Goal: Task Accomplishment & Management: Complete application form

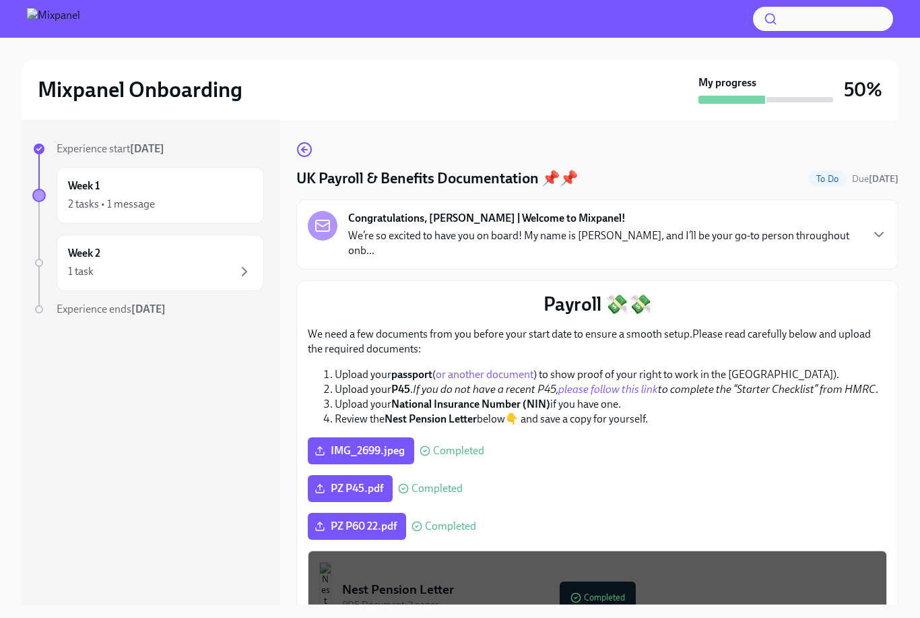
click at [872, 226] on icon "button" at bounding box center [879, 234] width 16 height 16
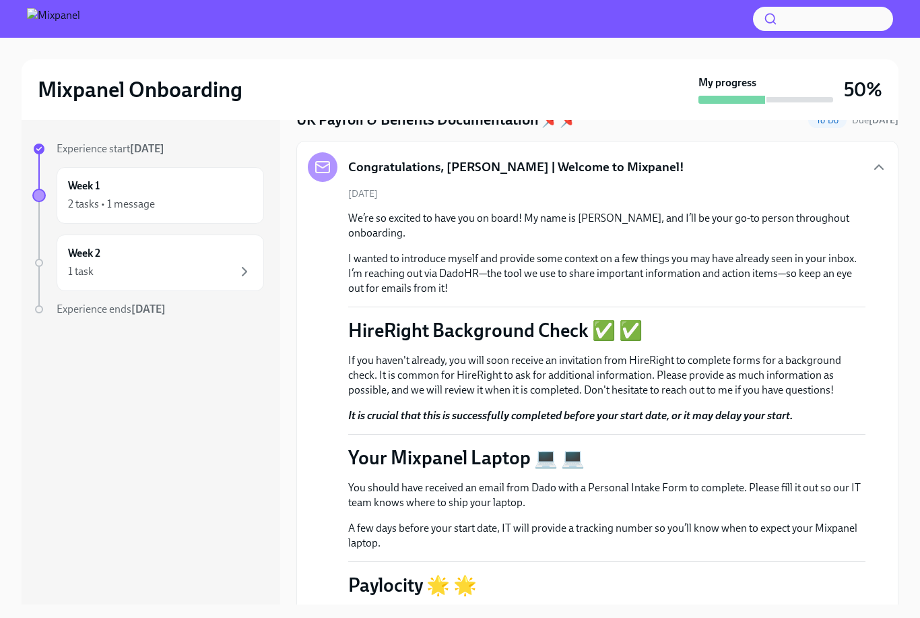
scroll to position [45, 0]
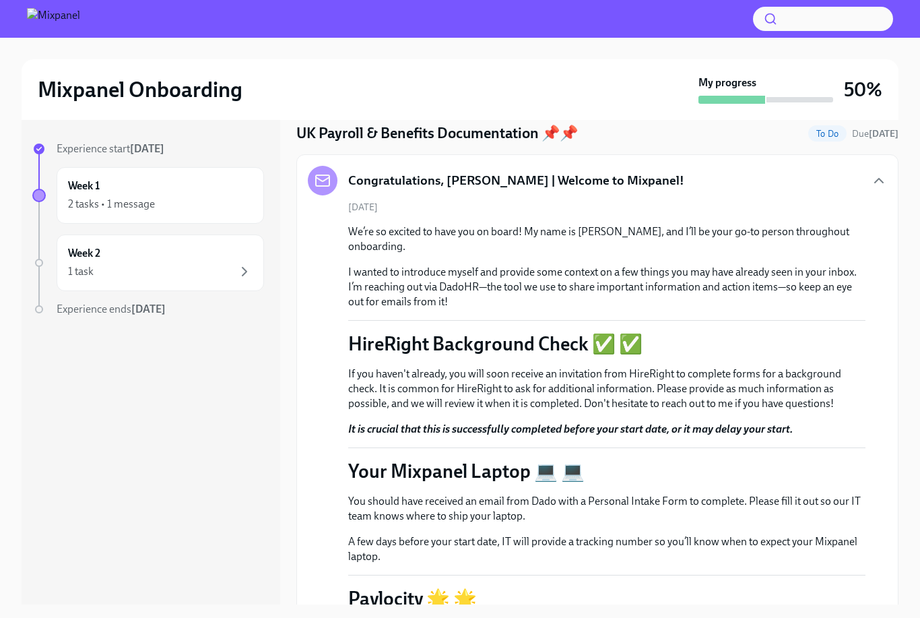
click at [879, 169] on div "Congratulations, [PERSON_NAME] | Welcome to Mixpanel!" at bounding box center [598, 181] width 580 height 30
click at [875, 187] on icon "button" at bounding box center [879, 181] width 16 height 16
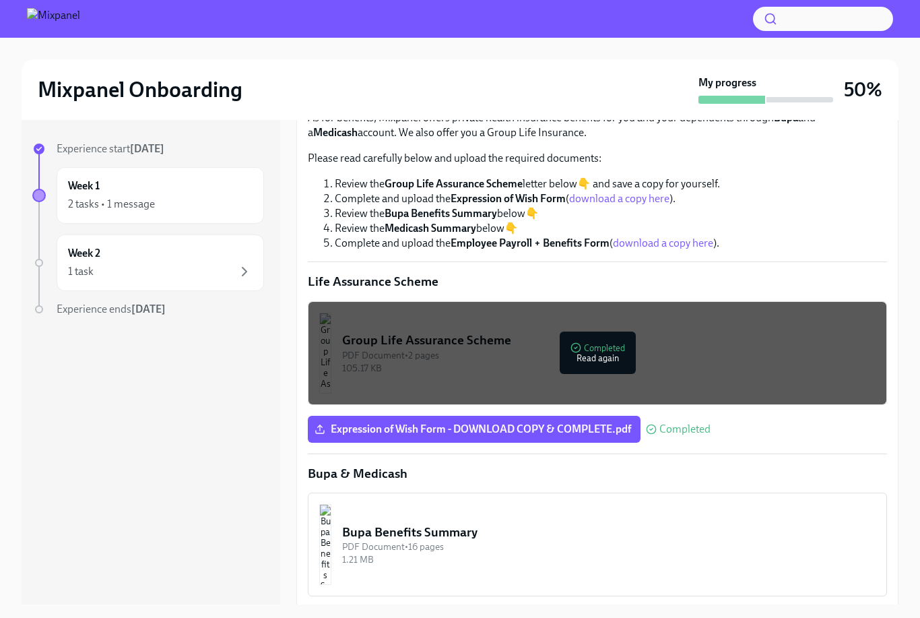
scroll to position [606, 0]
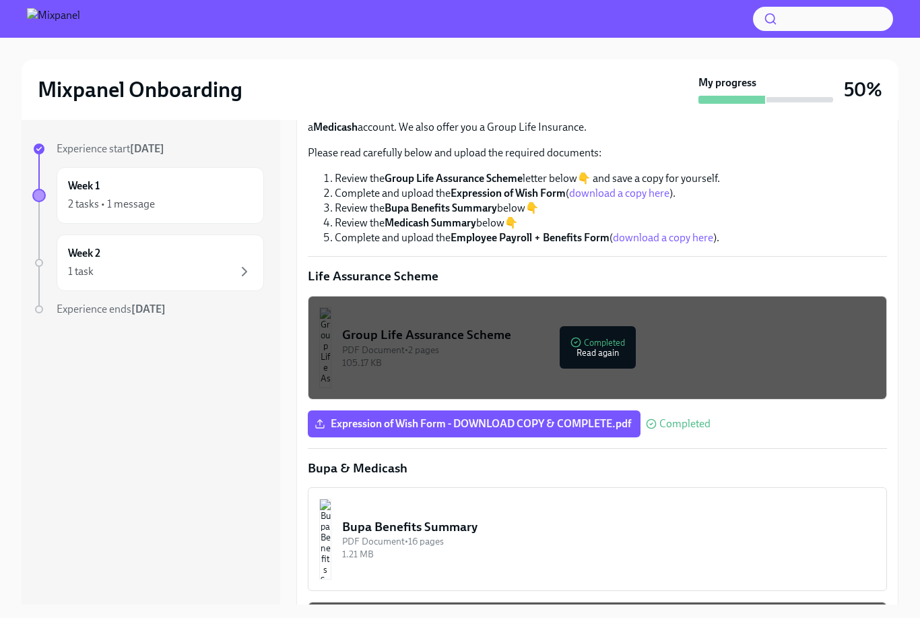
click at [668, 231] on link "download a copy here" at bounding box center [663, 237] width 100 height 13
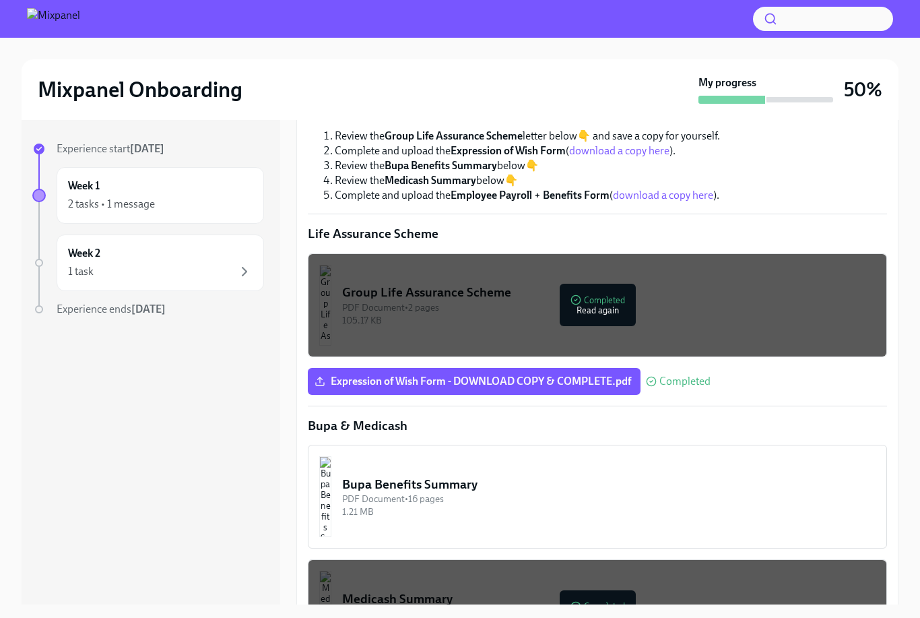
scroll to position [660, 0]
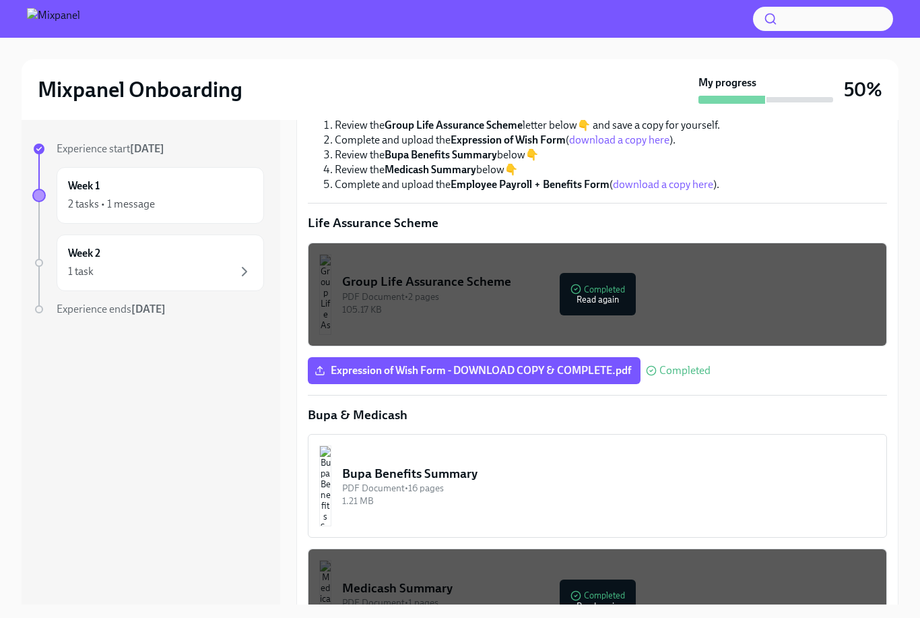
click at [97, 257] on h6 "Week 2" at bounding box center [84, 253] width 32 height 15
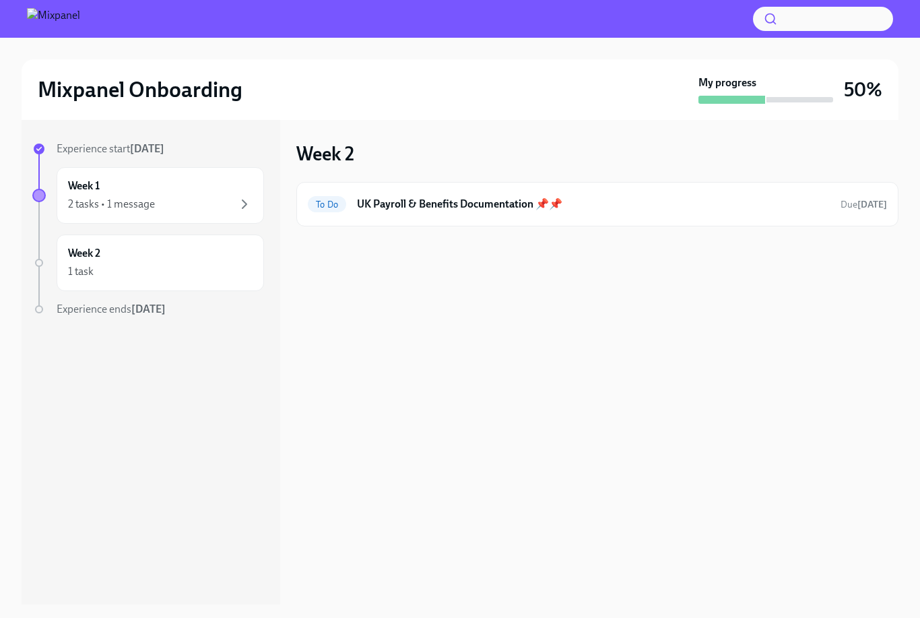
click at [804, 208] on h6 "UK Payroll & Benefits Documentation 📌📌" at bounding box center [593, 204] width 473 height 15
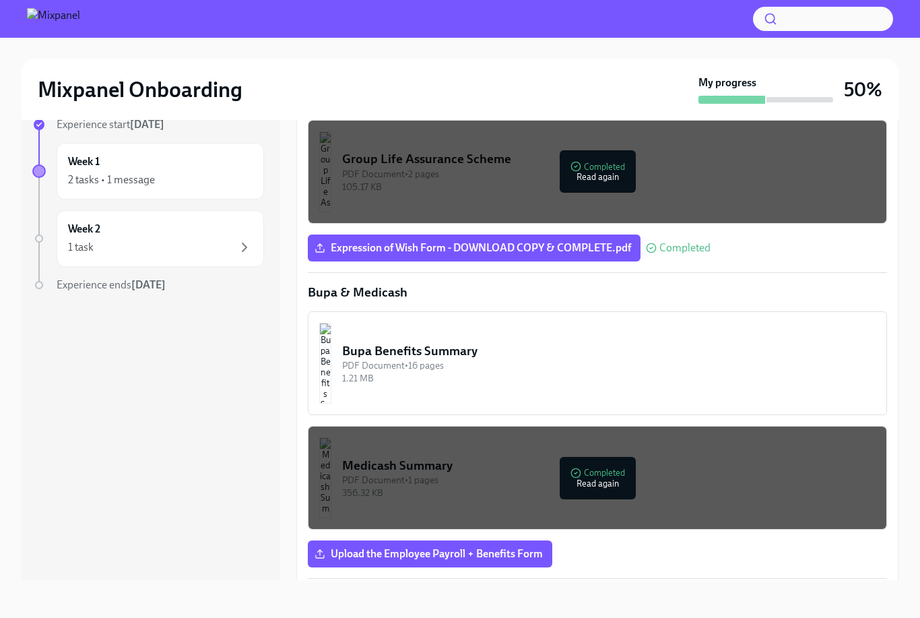
scroll to position [753, 0]
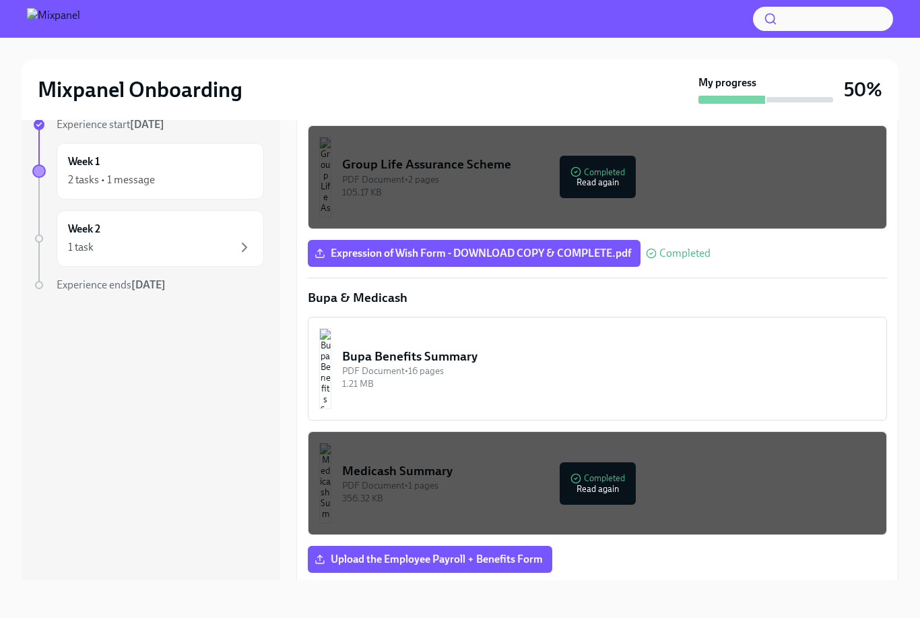
click at [350, 553] on span "Upload the Employee Payroll + Benefits Form" at bounding box center [430, 559] width 226 height 13
click at [0, 0] on input "Upload the Employee Payroll + Benefits Form" at bounding box center [0, 0] width 0 height 0
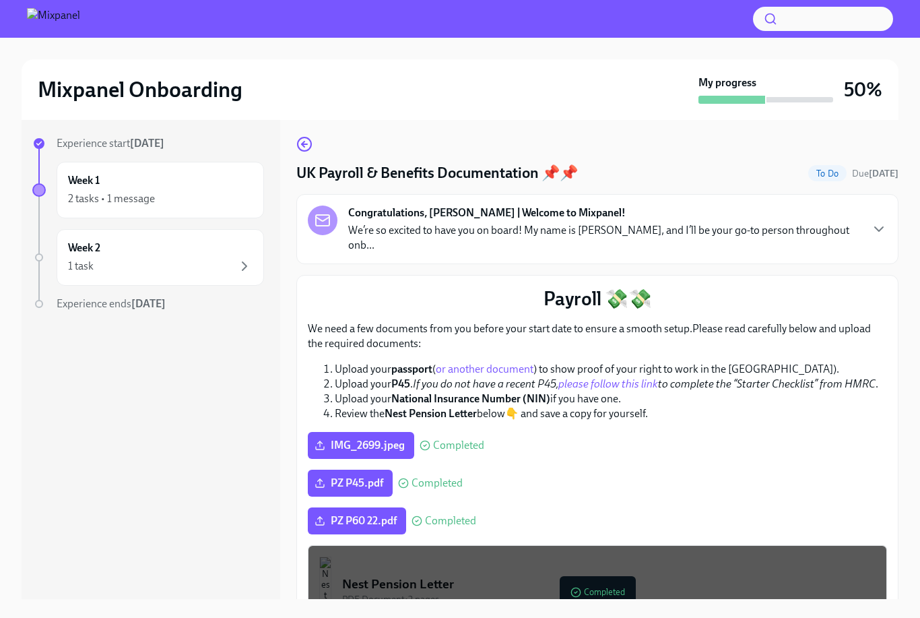
scroll to position [24, 0]
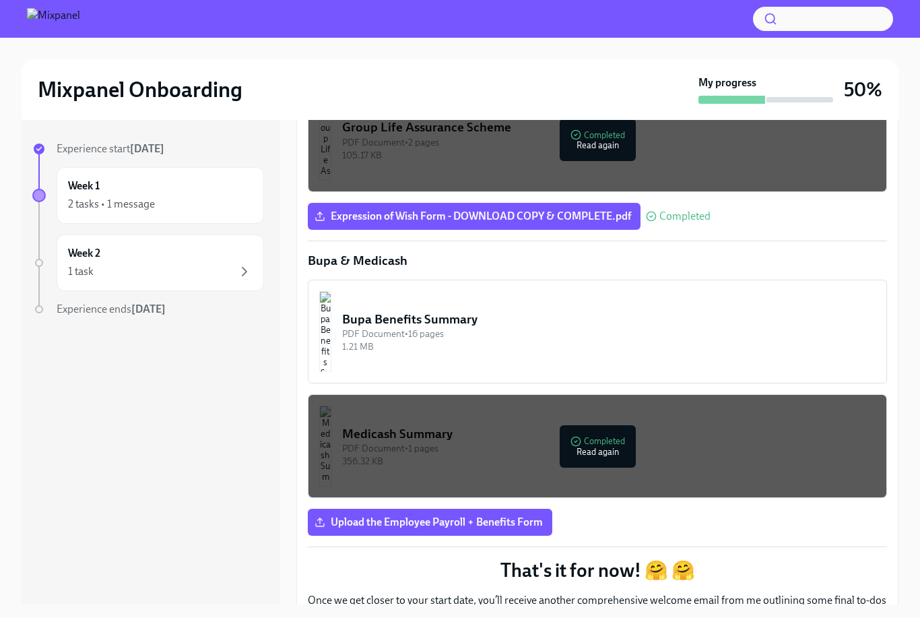
scroll to position [866, 0]
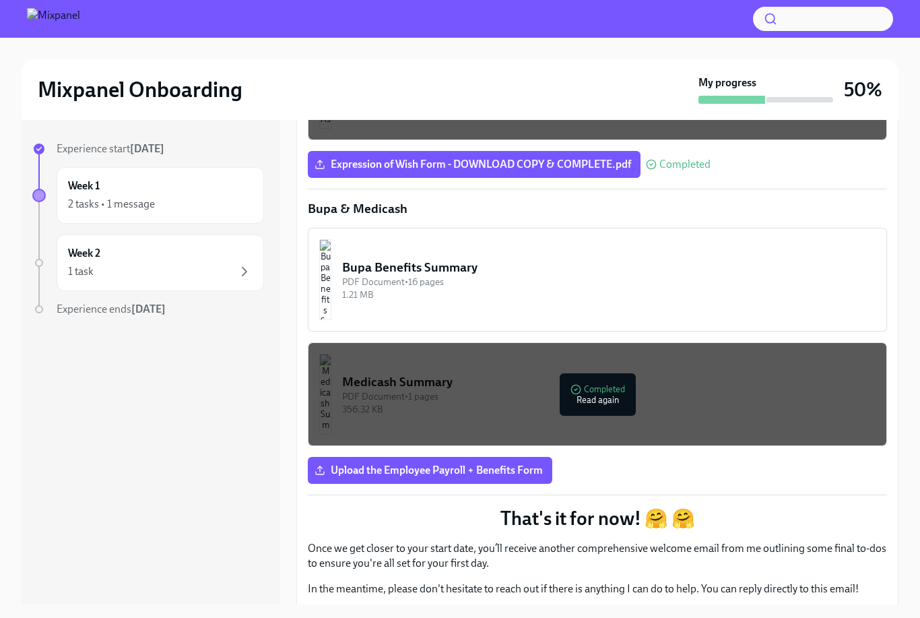
click at [252, 403] on button "Medicash Summary PDF Document • 1 pages 356.32 KB Completed Read again" at bounding box center [598, 394] width 580 height 104
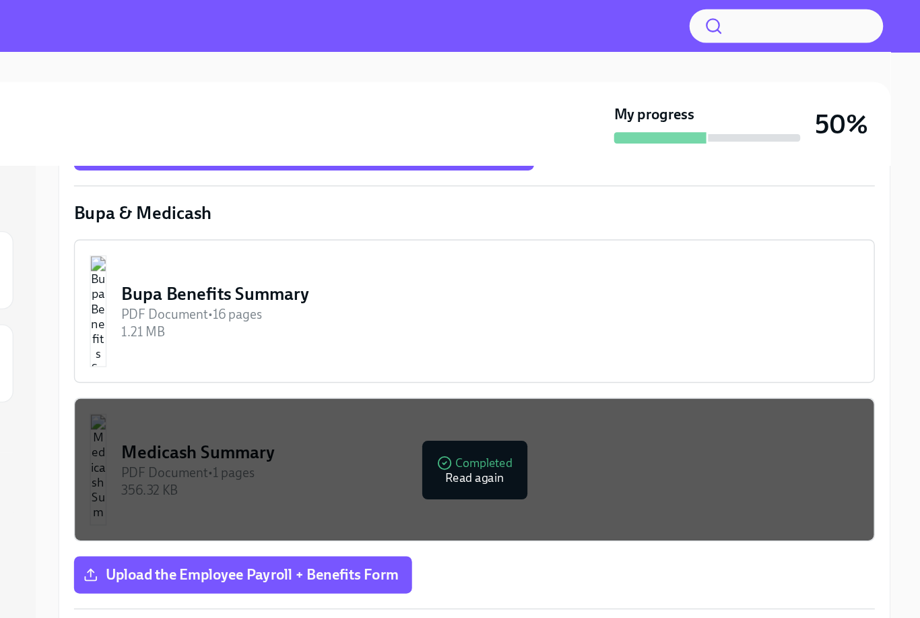
scroll to position [1007, 0]
click at [252, 409] on span "Upload the Employee Payroll + Benefits Form" at bounding box center [430, 415] width 226 height 13
click at [0, 0] on input "Upload the Employee Payroll + Benefits Form" at bounding box center [0, 0] width 0 height 0
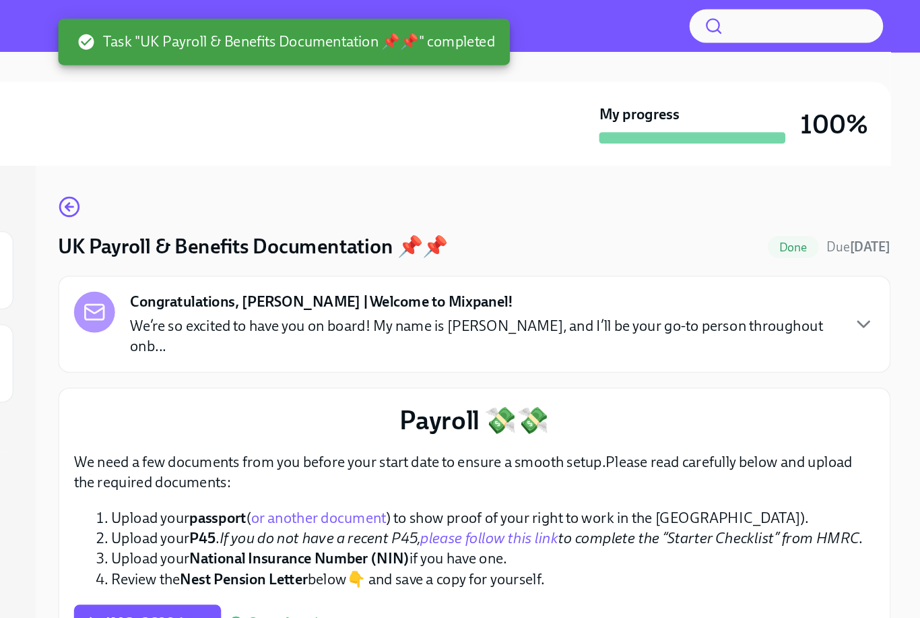
scroll to position [0, 0]
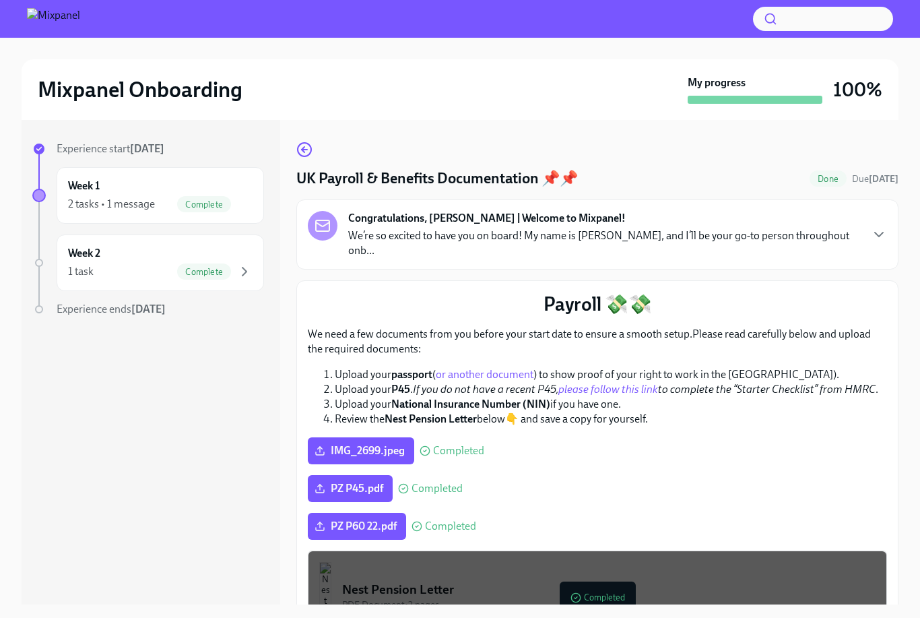
click at [135, 274] on div "1 task Complete" at bounding box center [160, 271] width 185 height 16
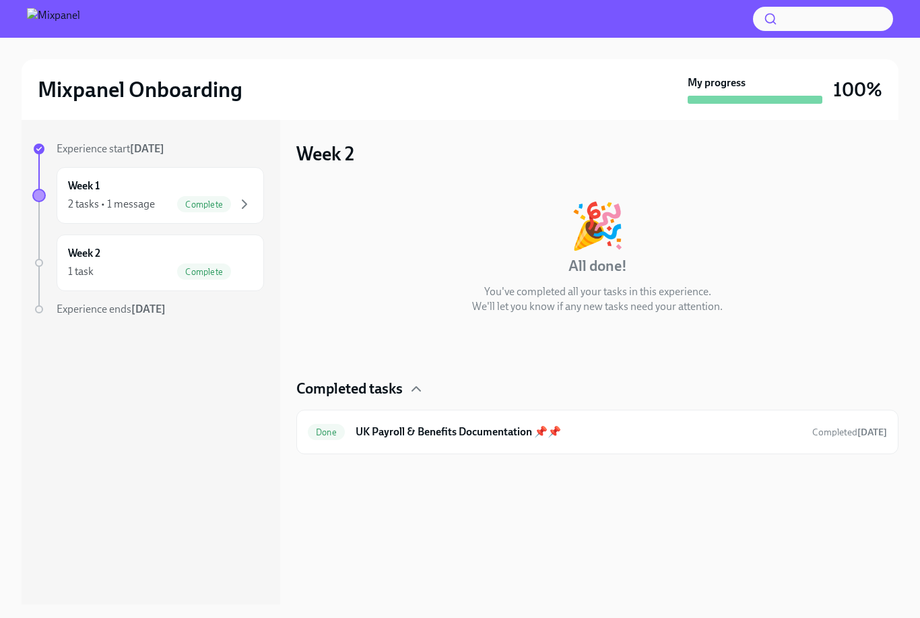
click at [252, 440] on div "Done UK Payroll & Benefits Documentation 📌📌 Completed today" at bounding box center [598, 432] width 580 height 22
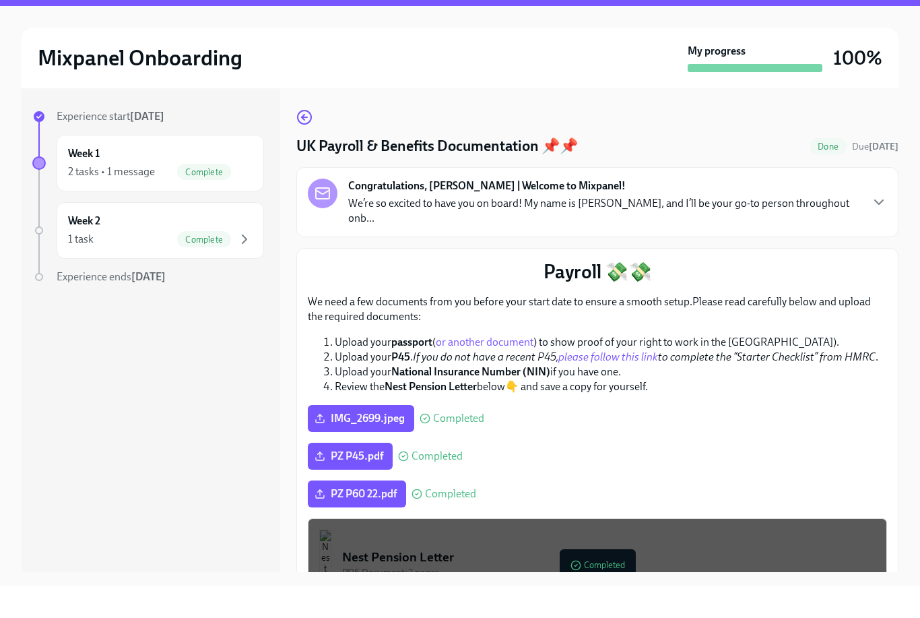
scroll to position [24, 0]
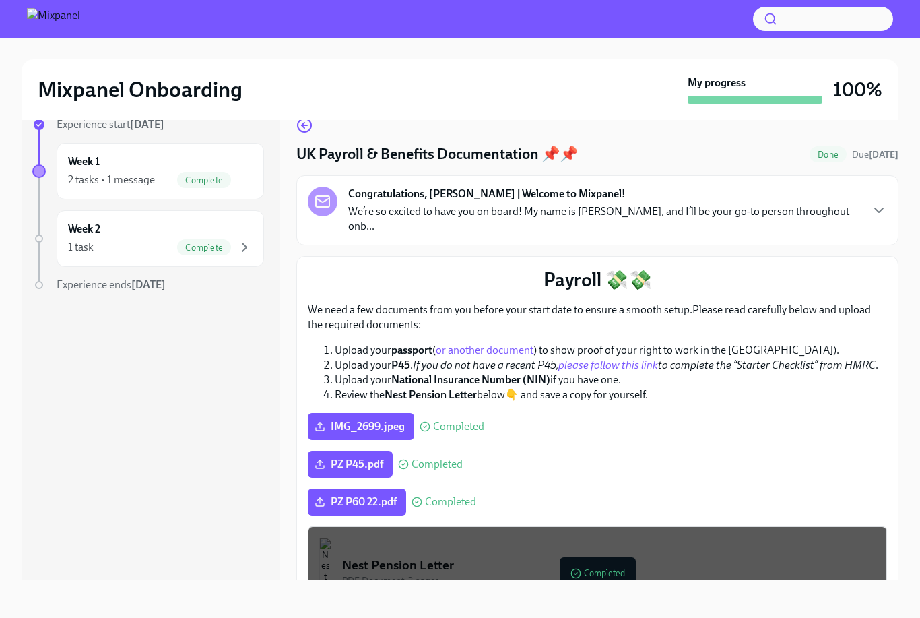
click at [106, 165] on div "Week 1 2 tasks • 1 message Complete" at bounding box center [160, 171] width 185 height 34
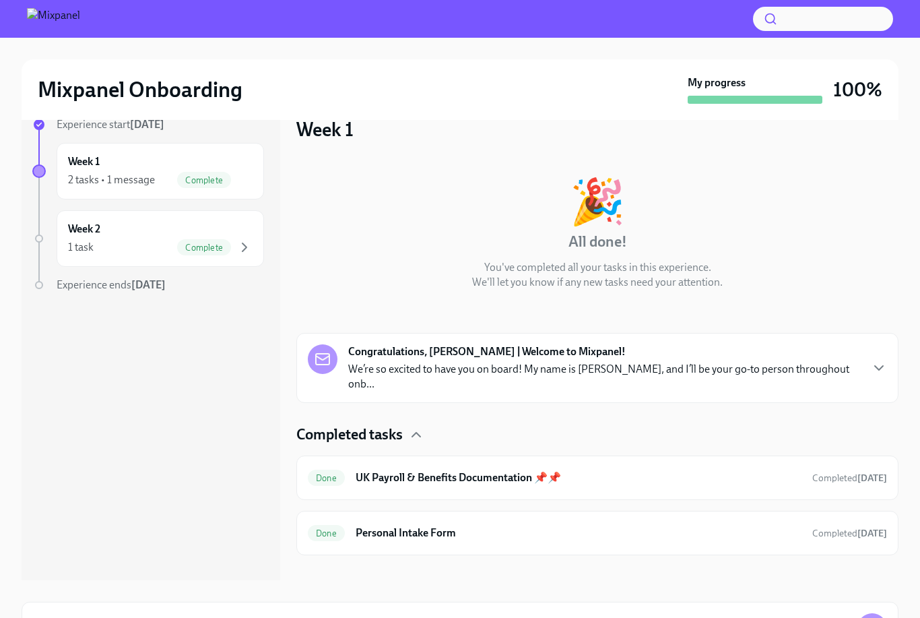
click at [252, 526] on h6 "Personal Intake Form" at bounding box center [579, 533] width 446 height 15
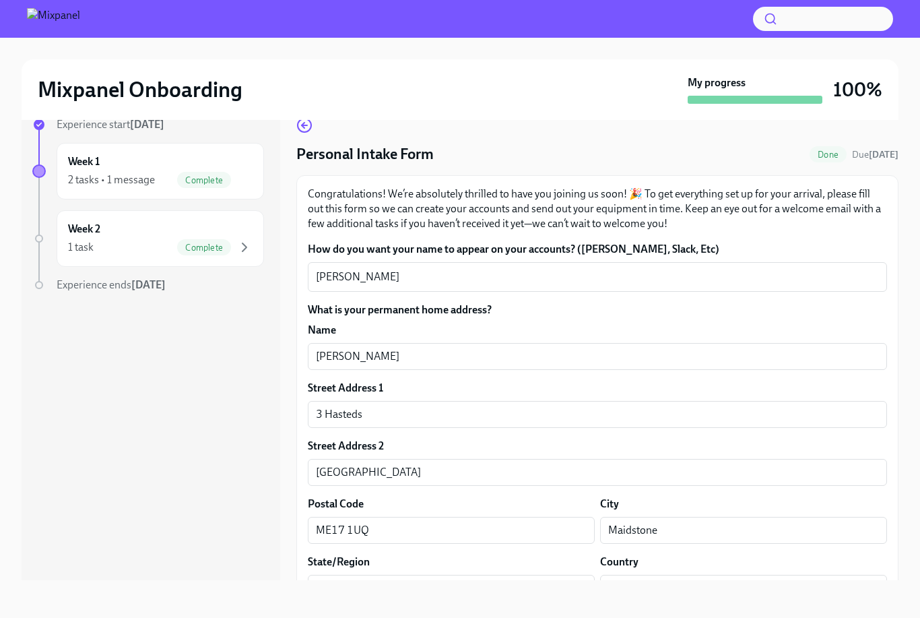
scroll to position [23, 0]
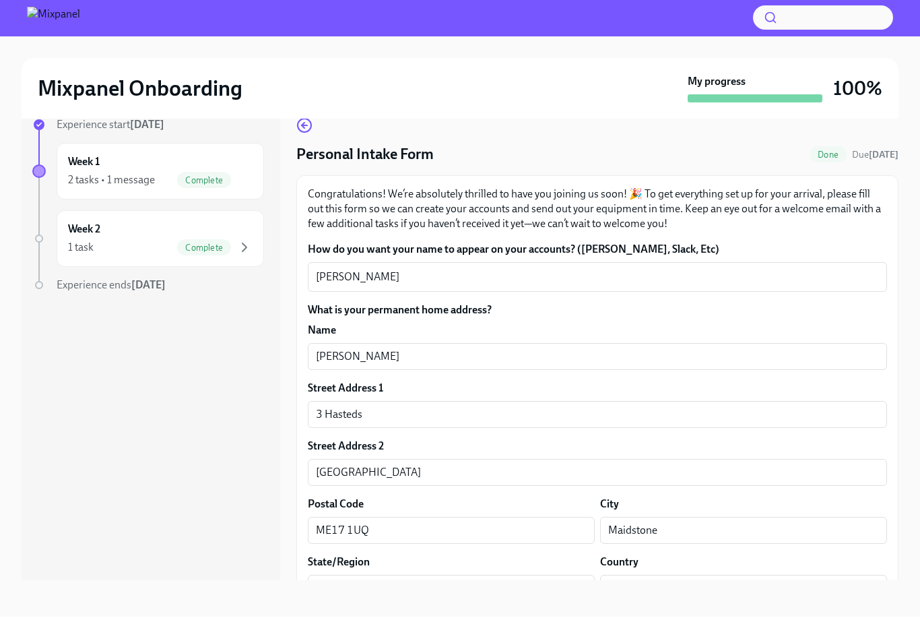
click at [112, 225] on div "Week 2 1 task Complete" at bounding box center [160, 240] width 185 height 34
